Goal: Transaction & Acquisition: Book appointment/travel/reservation

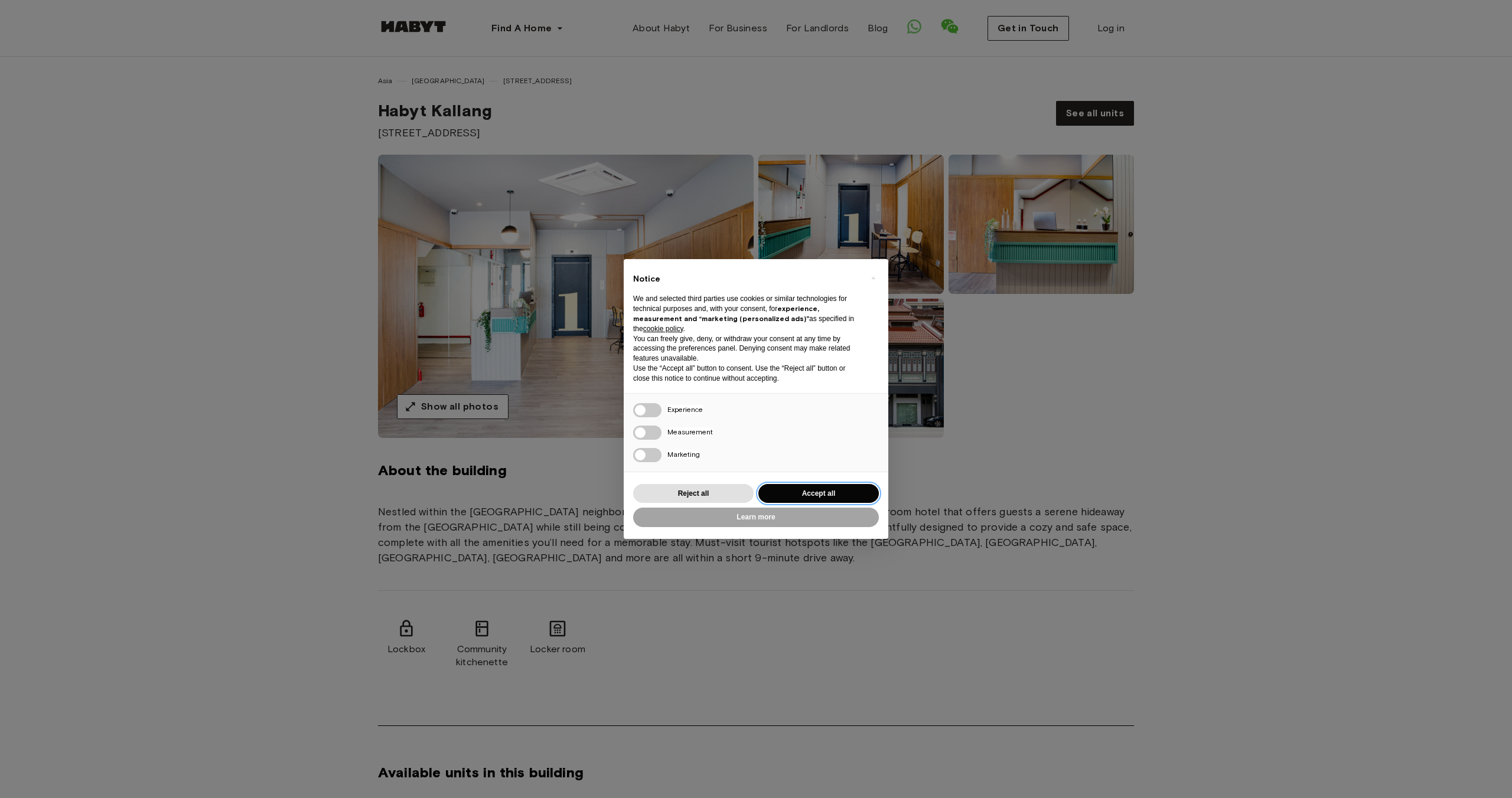
click at [849, 490] on button "Accept all" at bounding box center [818, 493] width 121 height 20
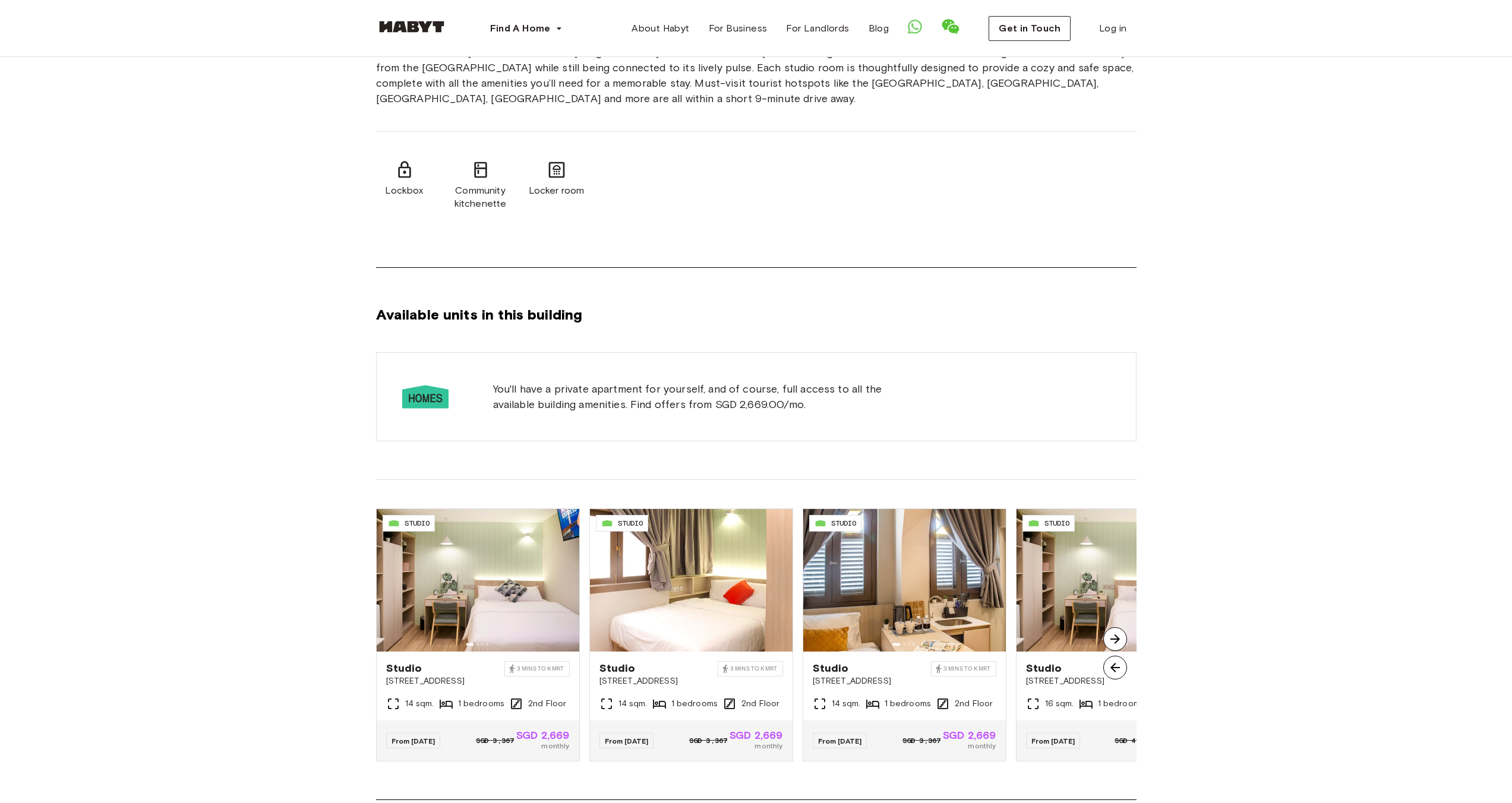
scroll to position [477, 0]
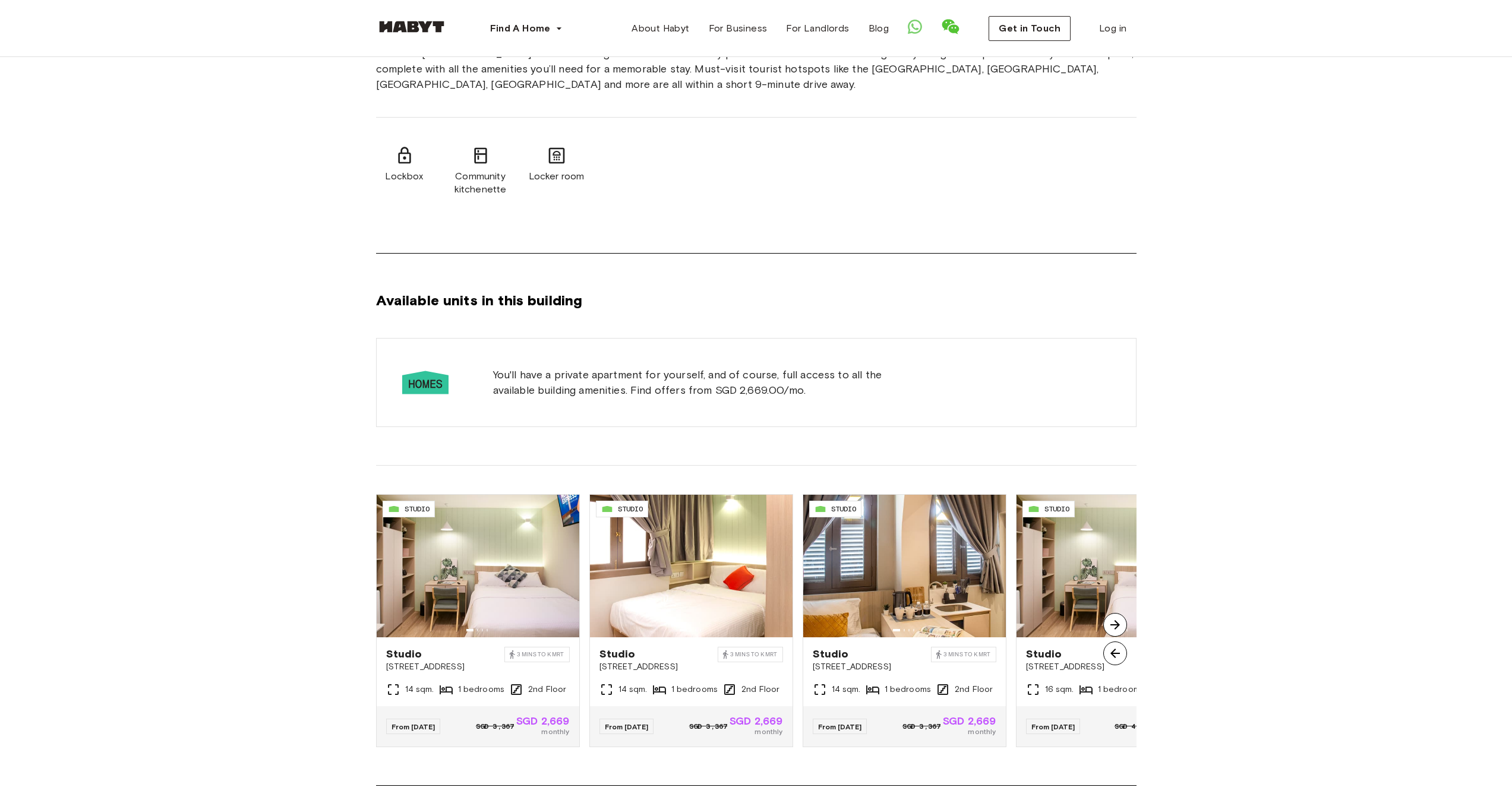
click at [1118, 626] on img at bounding box center [1115, 625] width 24 height 24
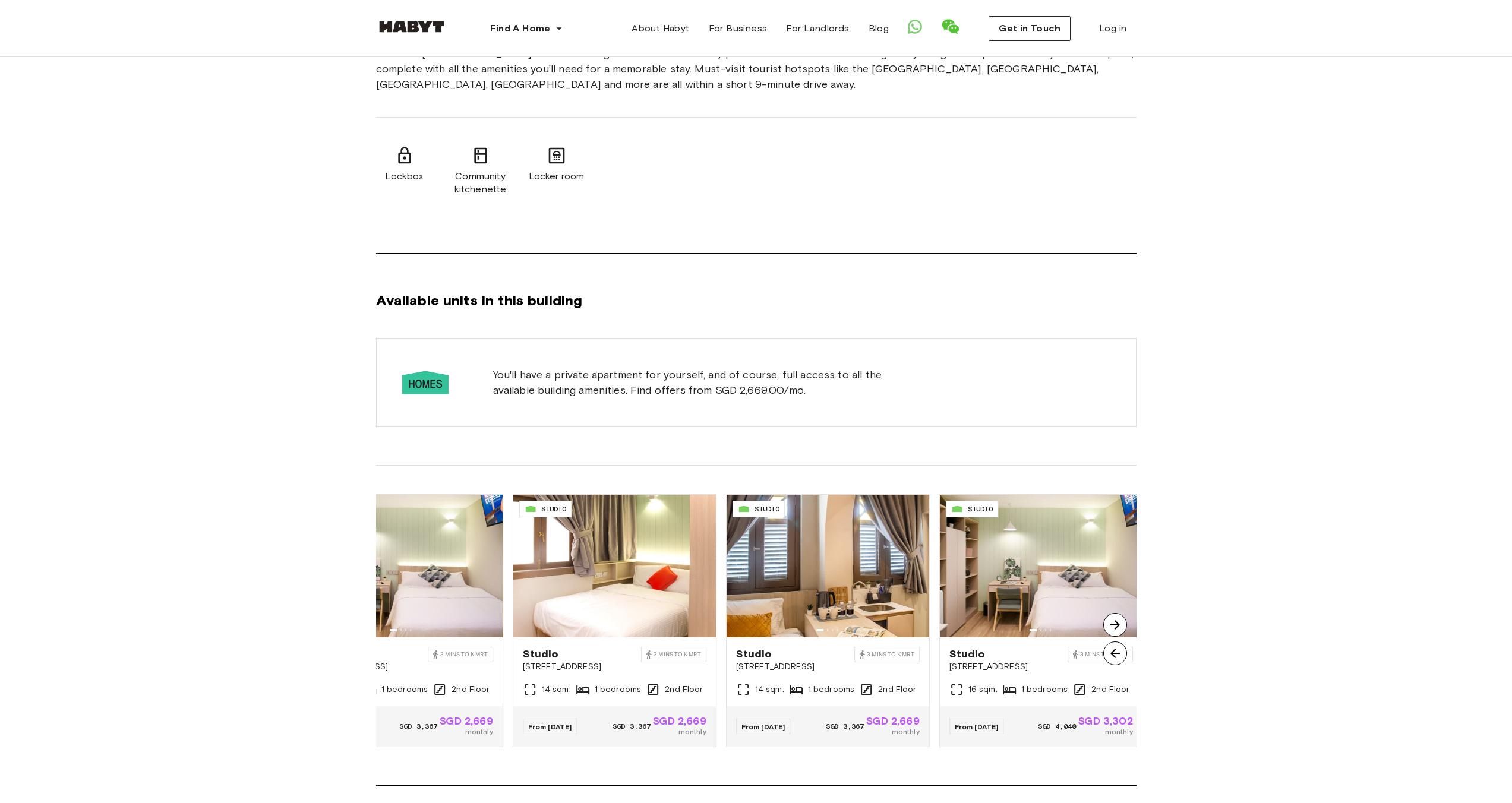
click at [1118, 626] on img at bounding box center [1115, 625] width 24 height 24
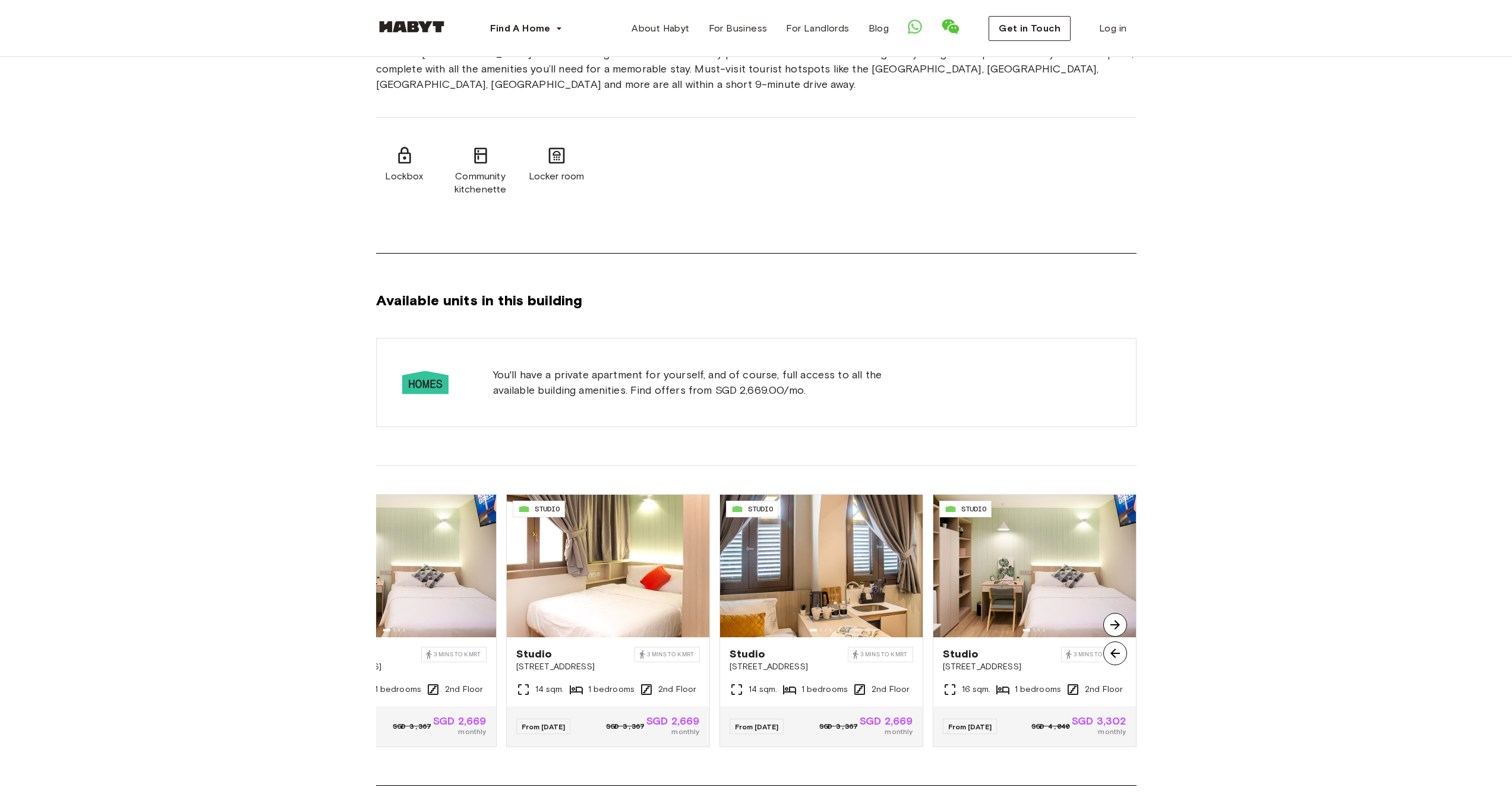
click at [1117, 634] on img at bounding box center [1115, 625] width 24 height 24
click at [1119, 662] on img at bounding box center [1115, 654] width 24 height 24
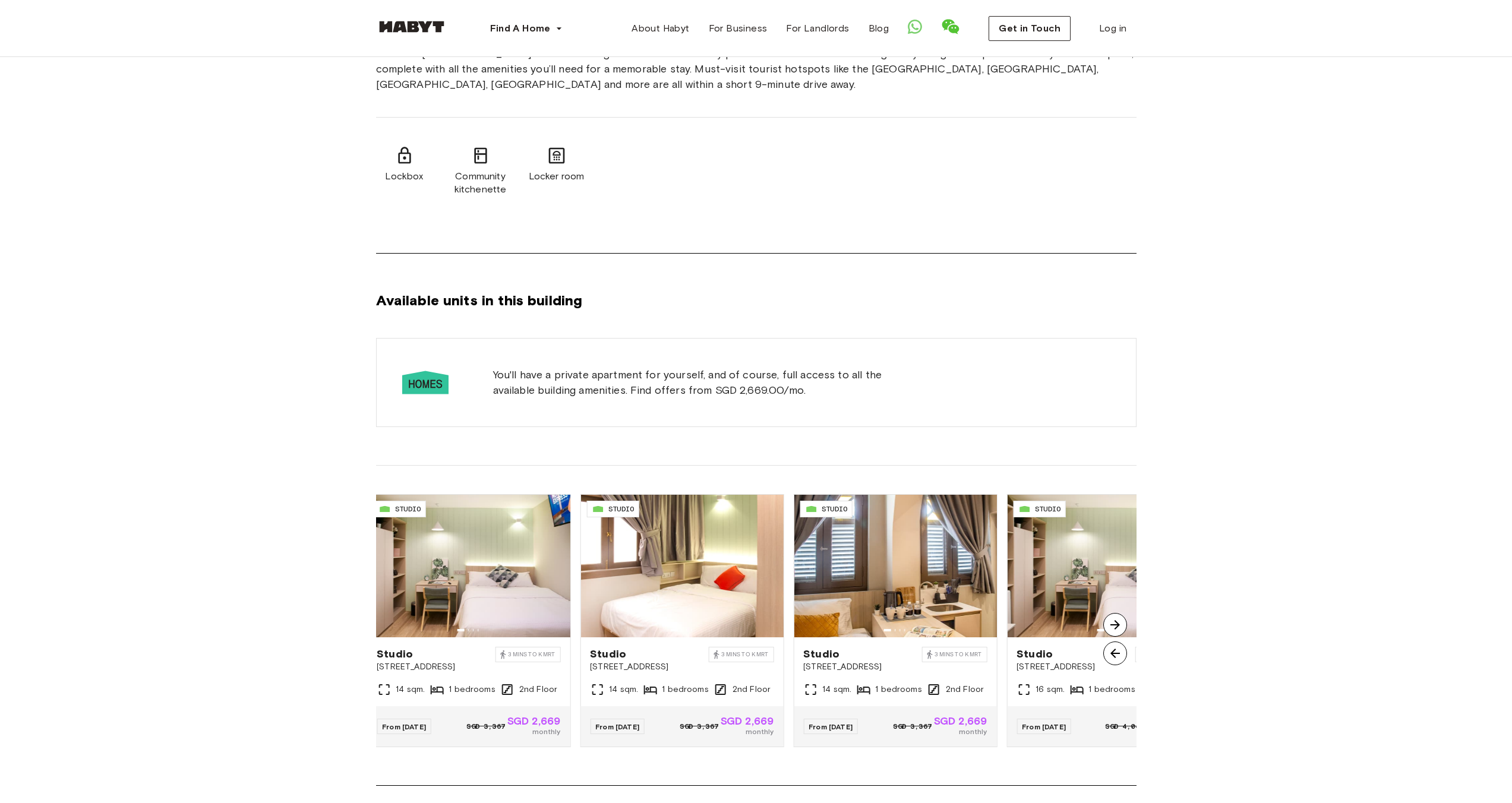
click at [1120, 660] on img at bounding box center [1115, 654] width 24 height 24
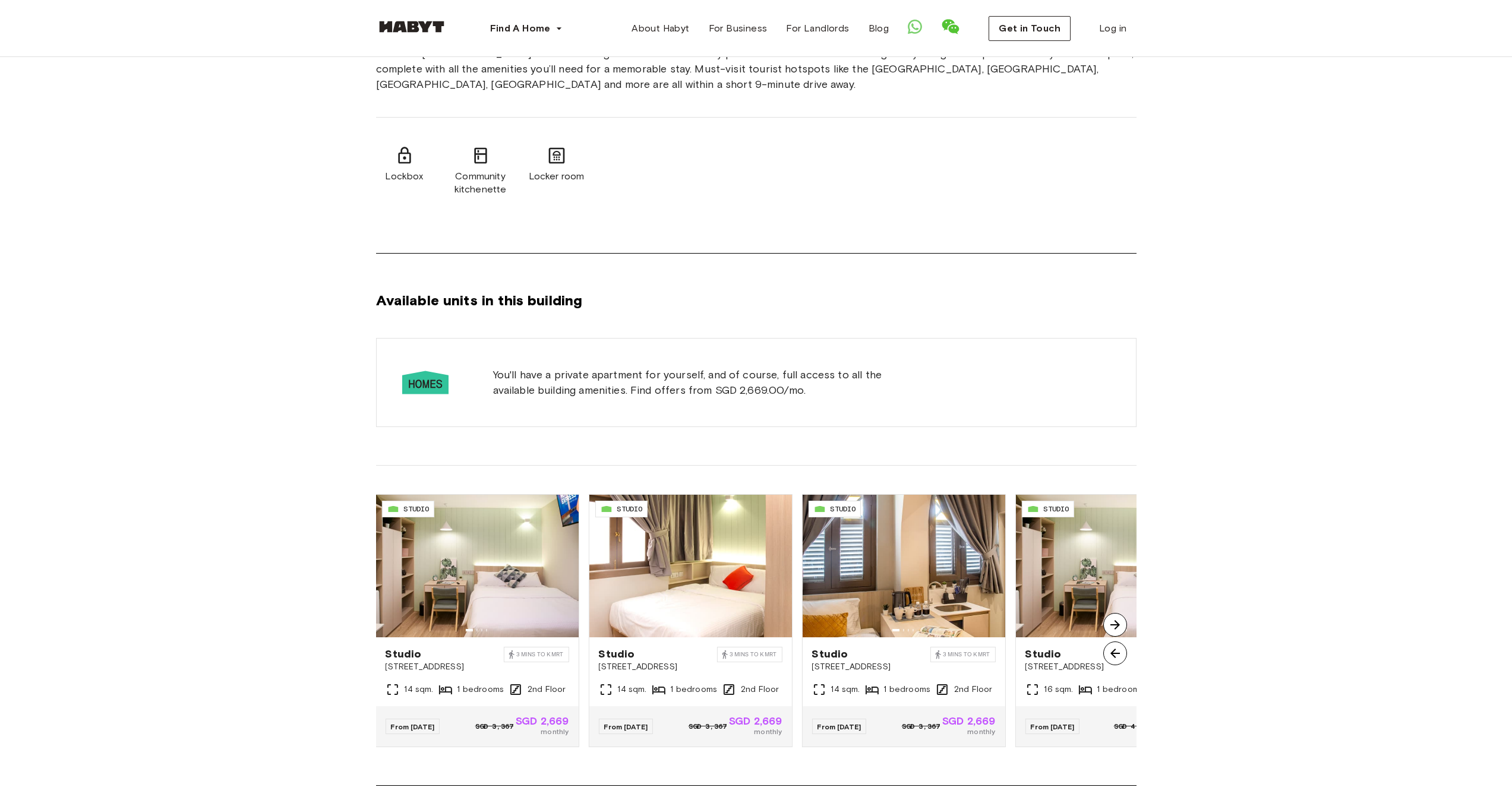
click at [1120, 660] on img at bounding box center [1115, 654] width 24 height 24
click at [1114, 620] on img at bounding box center [1115, 625] width 24 height 24
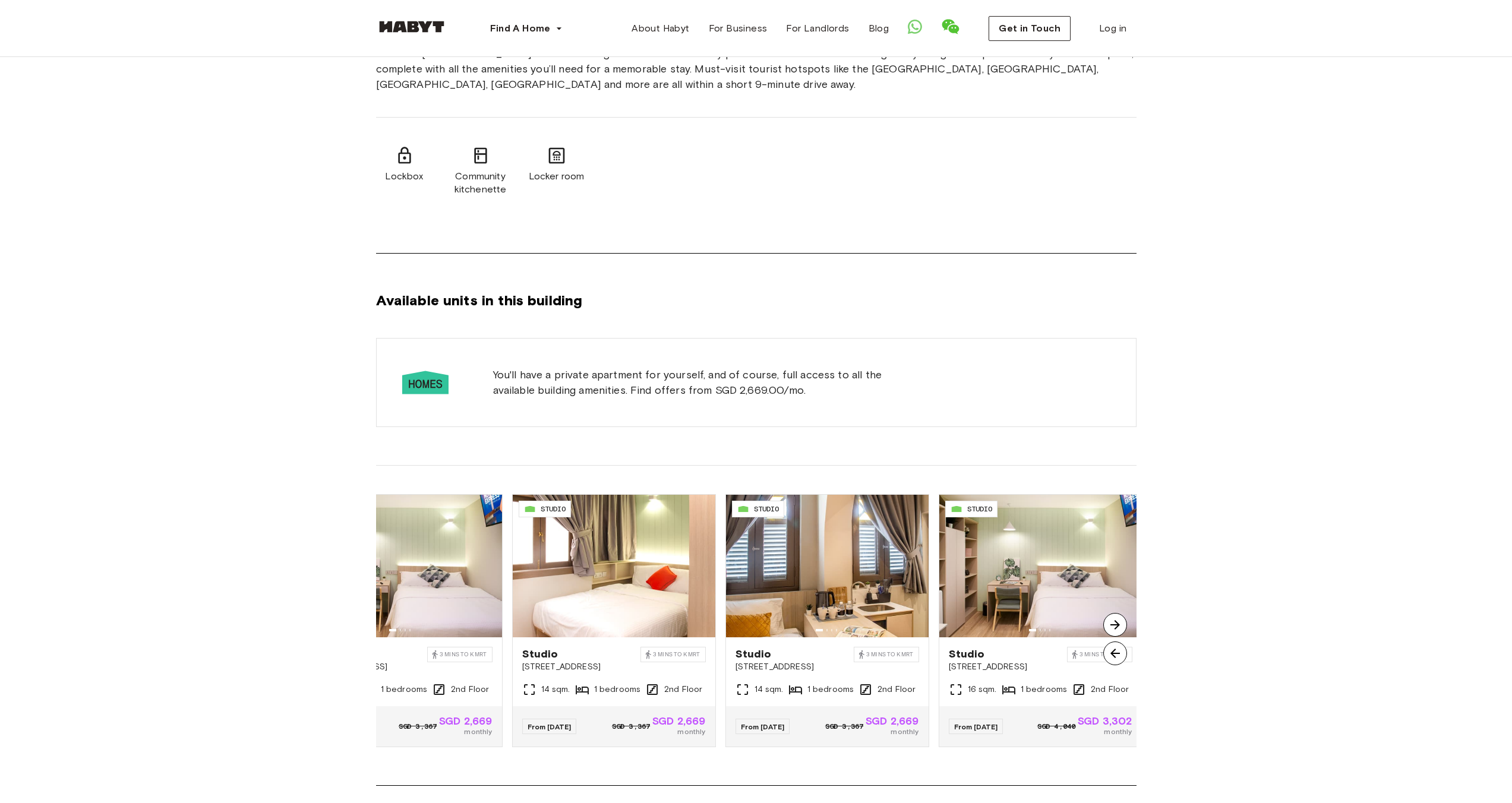
click at [1114, 620] on img at bounding box center [1115, 625] width 24 height 24
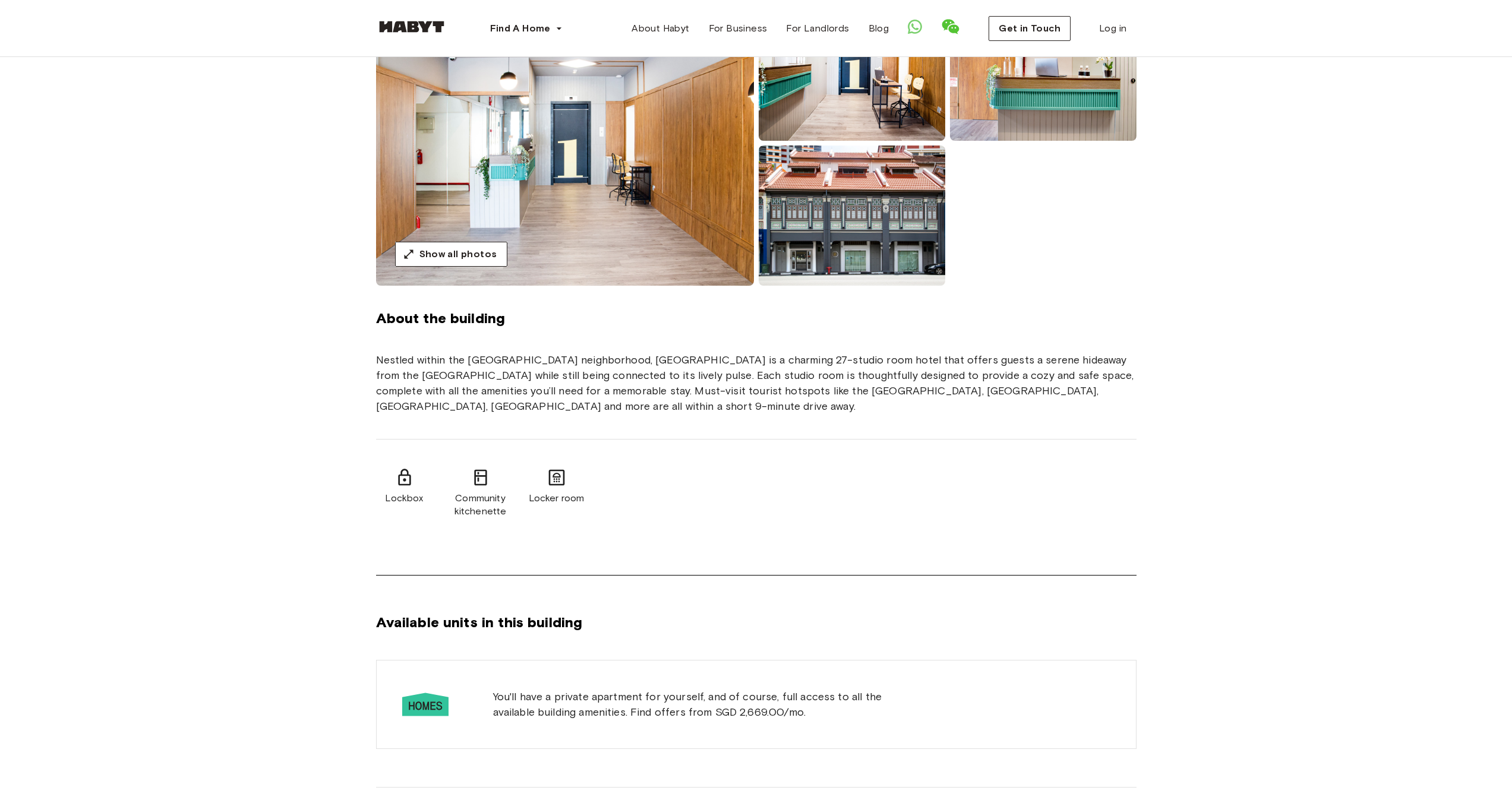
scroll to position [0, 0]
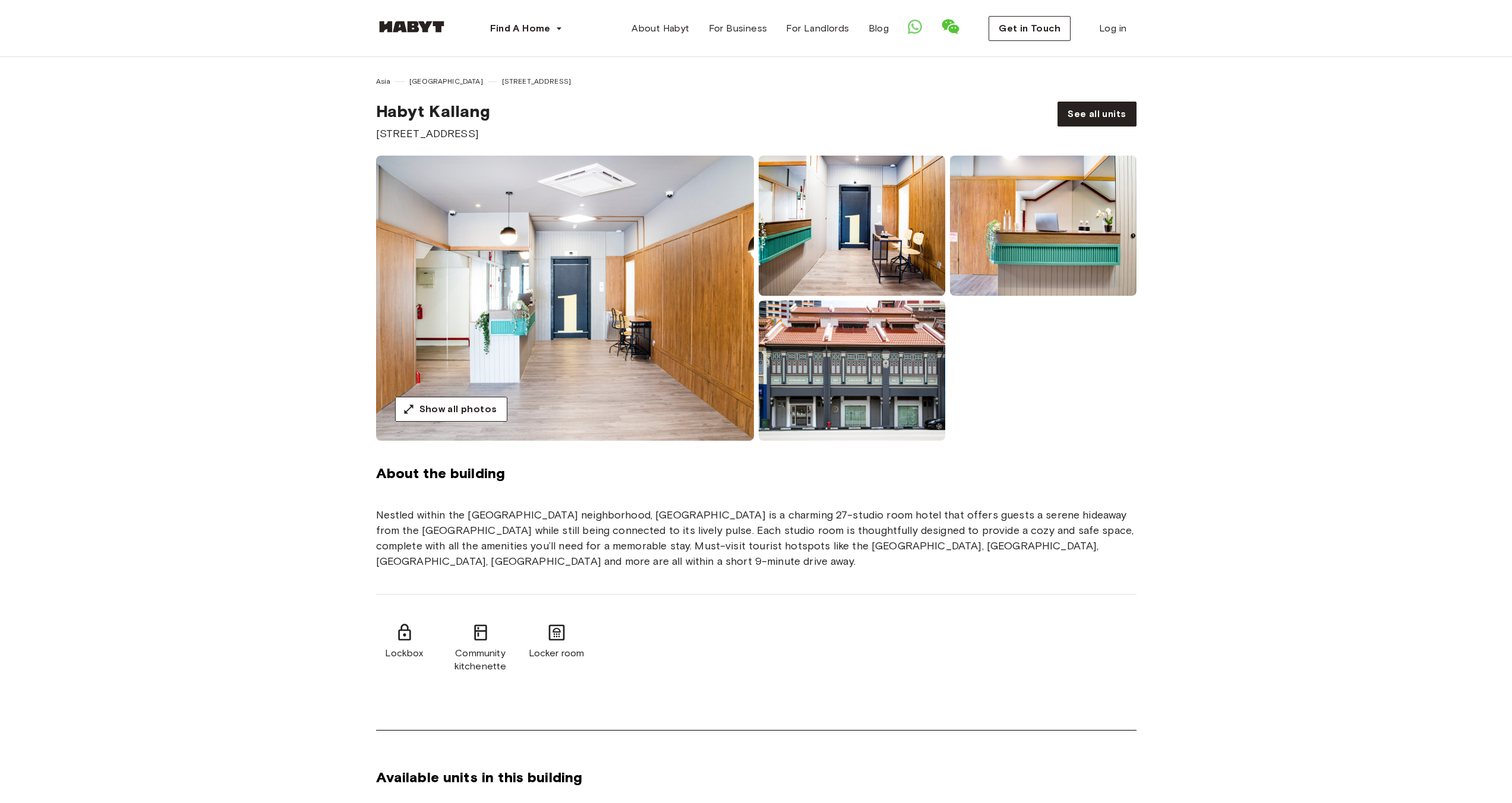
click at [1092, 90] on div "Asia [GEOGRAPHIC_DATA] [STREET_ADDRESS] [GEOGRAPHIC_DATA] [STREET_ADDRESS] See …" at bounding box center [756, 109] width 855 height 65
click at [1086, 105] on link "See all units" at bounding box center [1096, 114] width 79 height 25
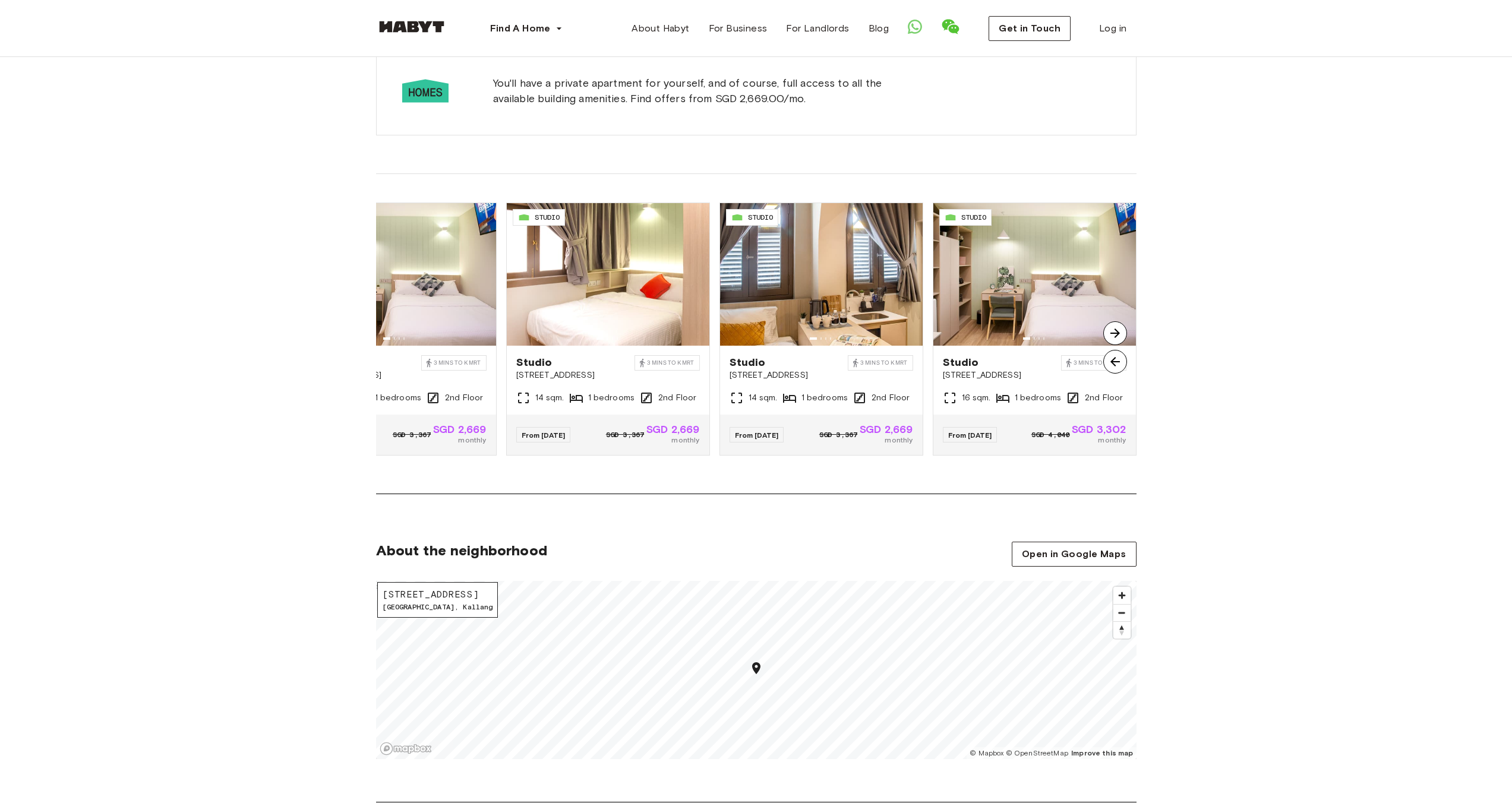
click at [1114, 364] on img at bounding box center [1115, 362] width 24 height 24
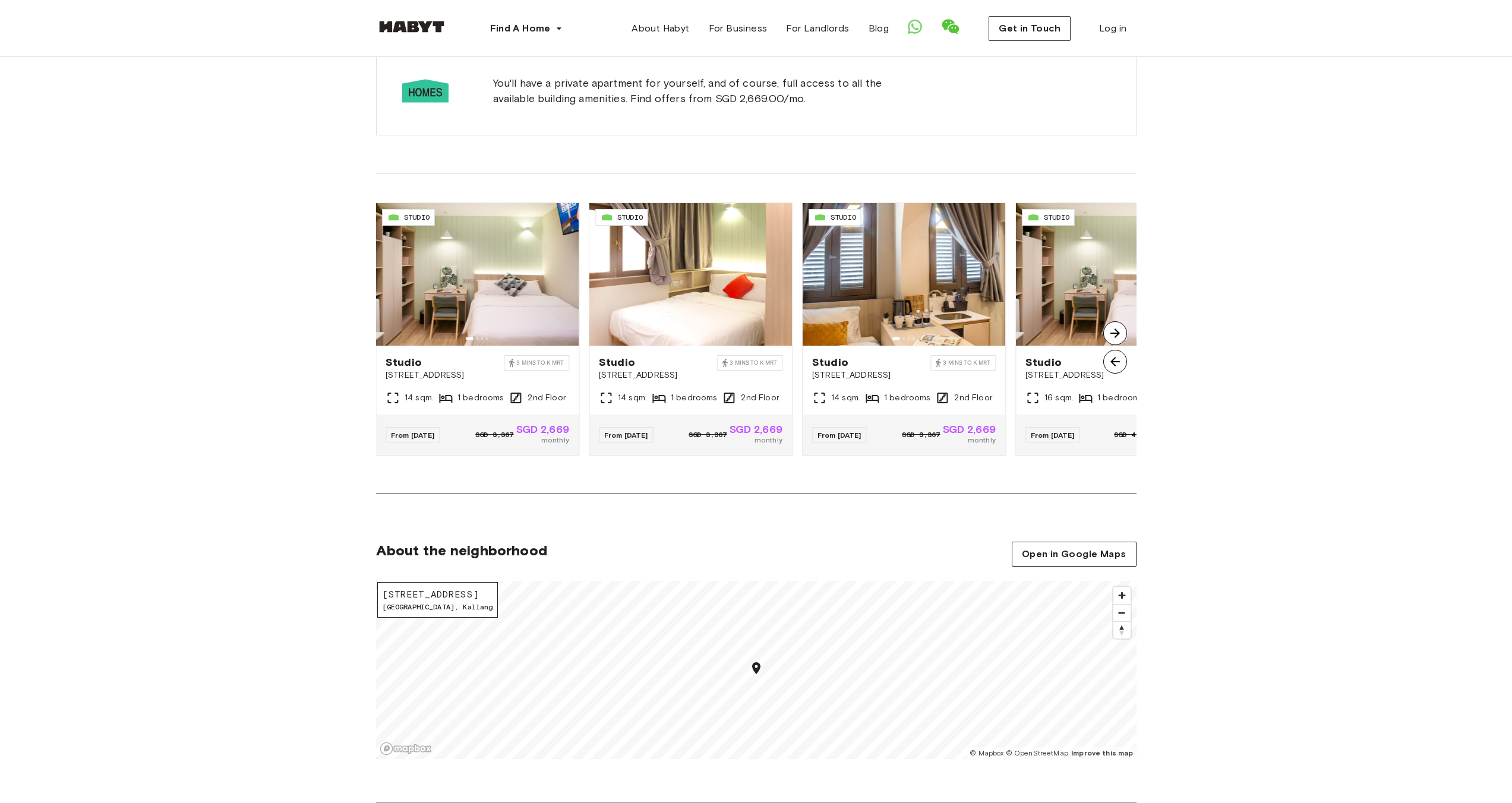
click at [1117, 333] on img at bounding box center [1115, 333] width 24 height 24
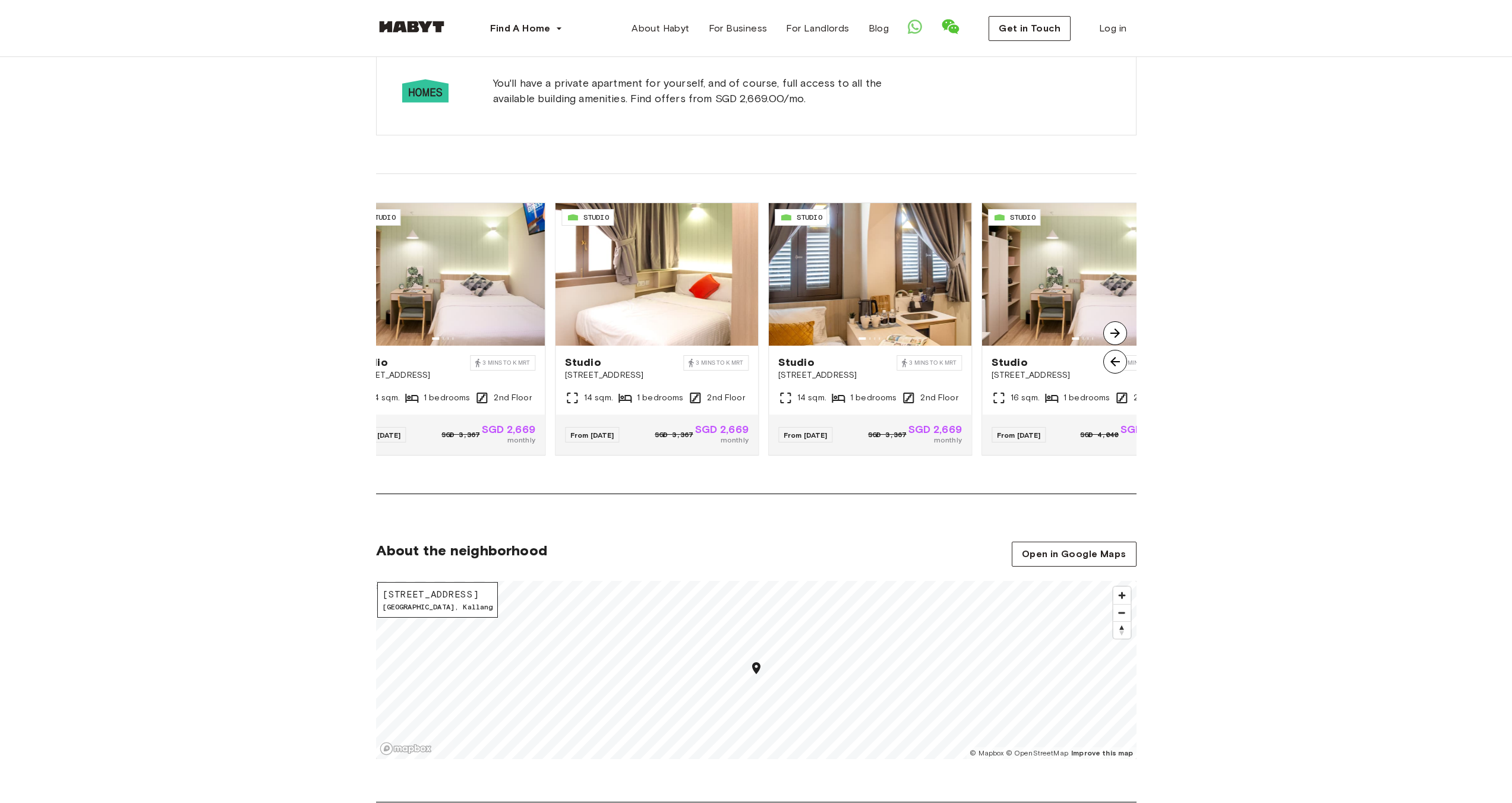
click at [1117, 333] on img at bounding box center [1115, 333] width 24 height 24
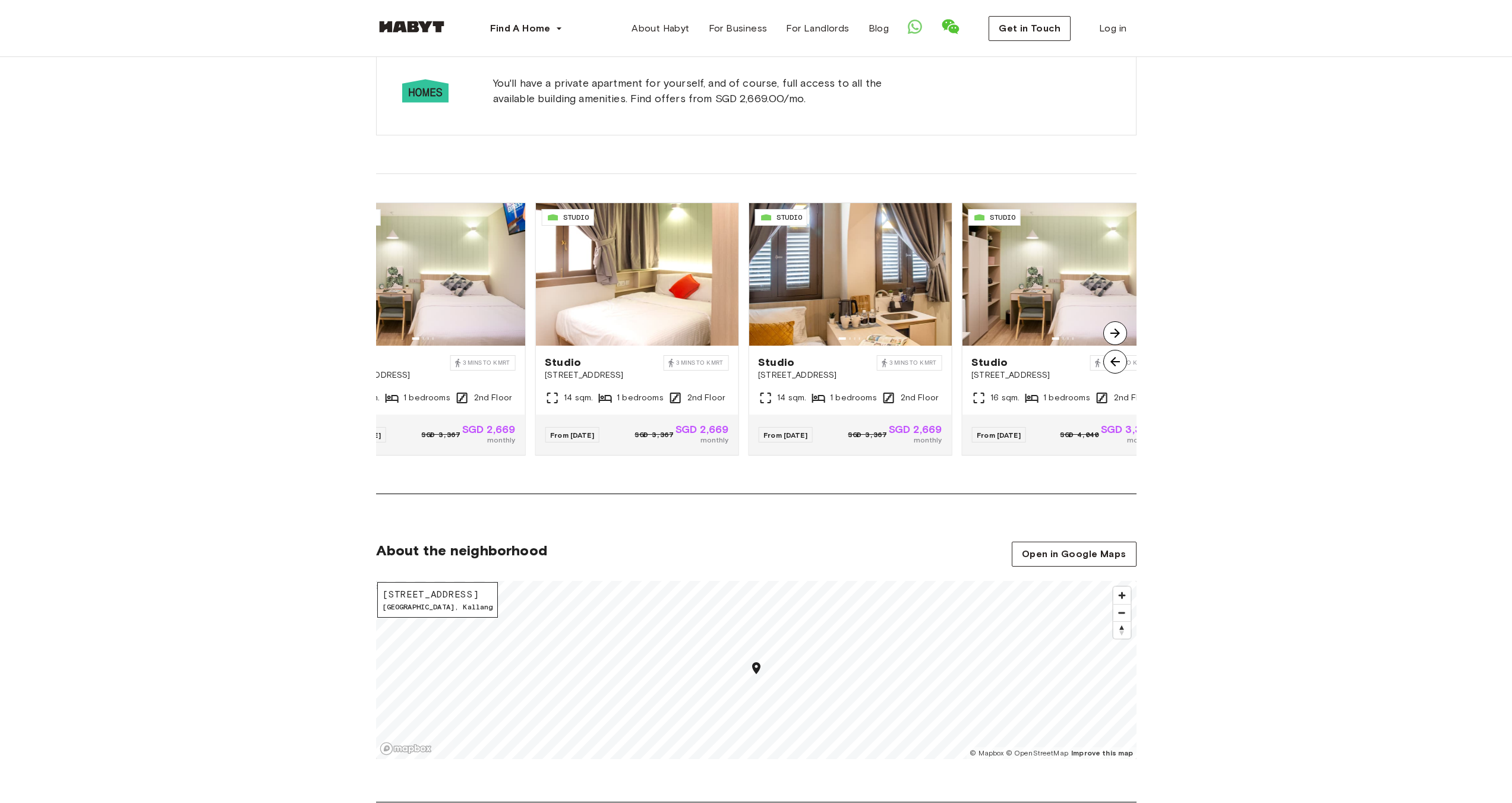
click at [1117, 333] on img at bounding box center [1115, 333] width 24 height 24
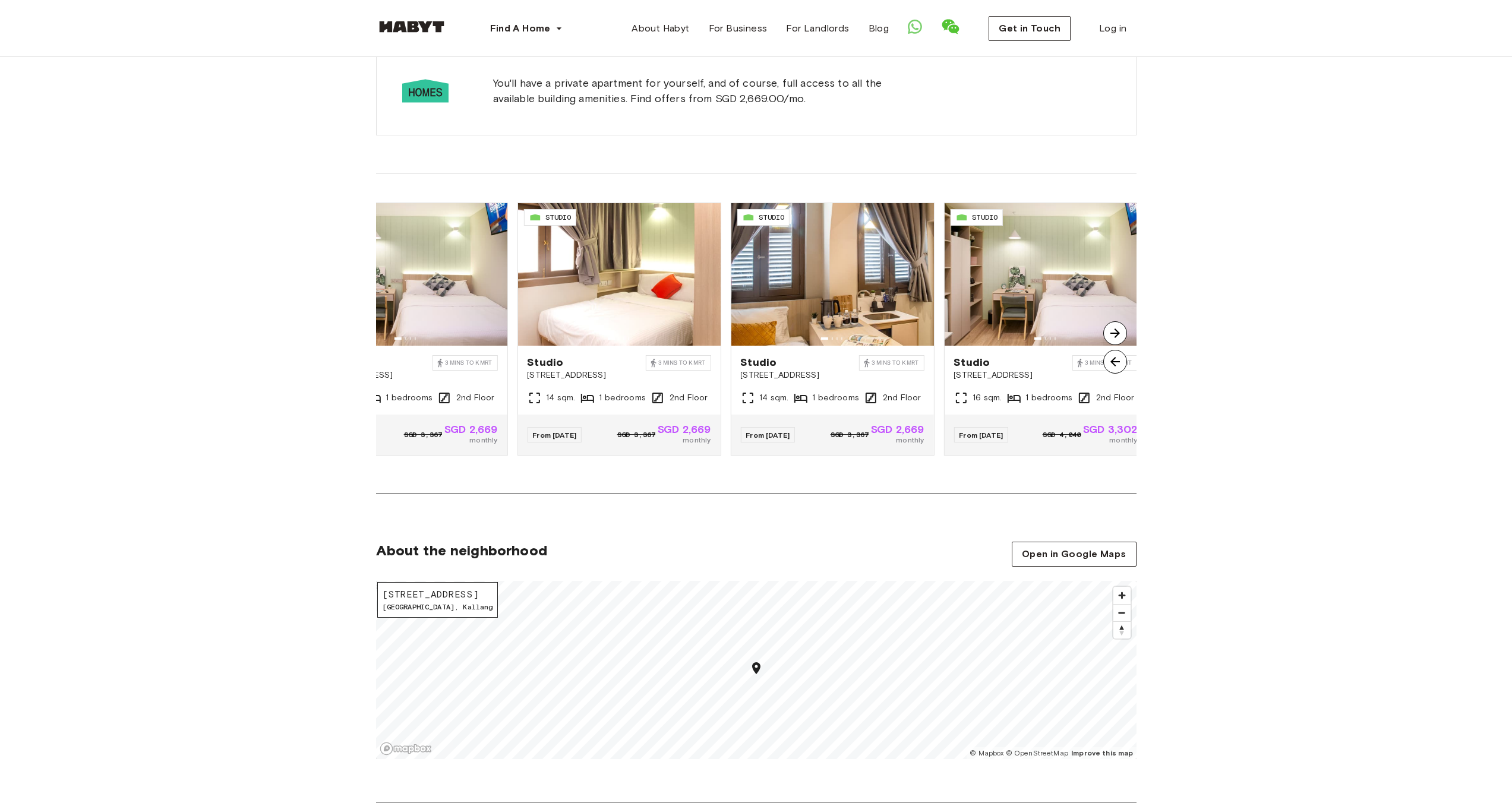
click at [1117, 333] on img at bounding box center [1115, 333] width 24 height 24
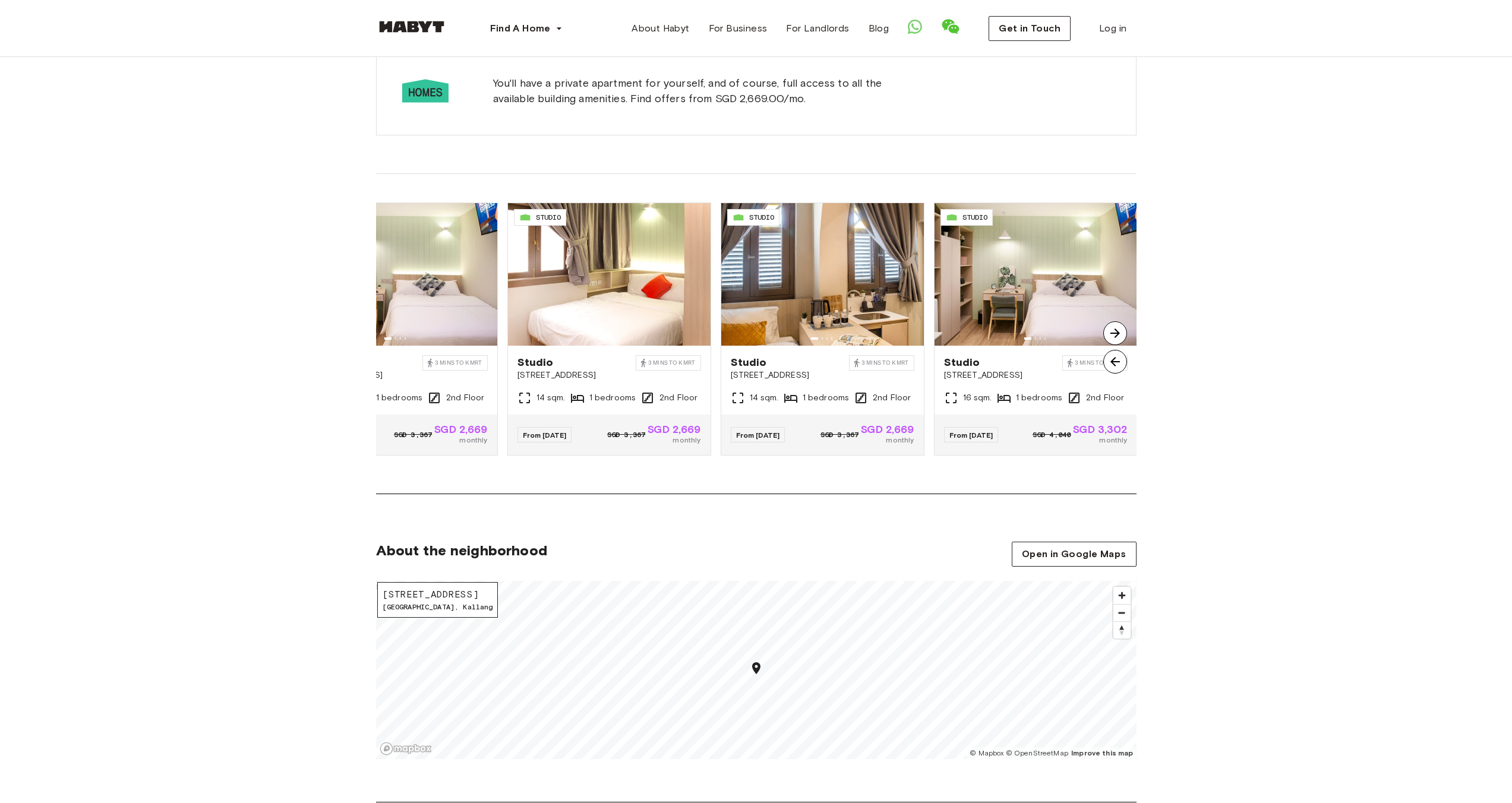
click at [1117, 333] on img at bounding box center [1115, 333] width 24 height 24
